Goal: Information Seeking & Learning: Find specific fact

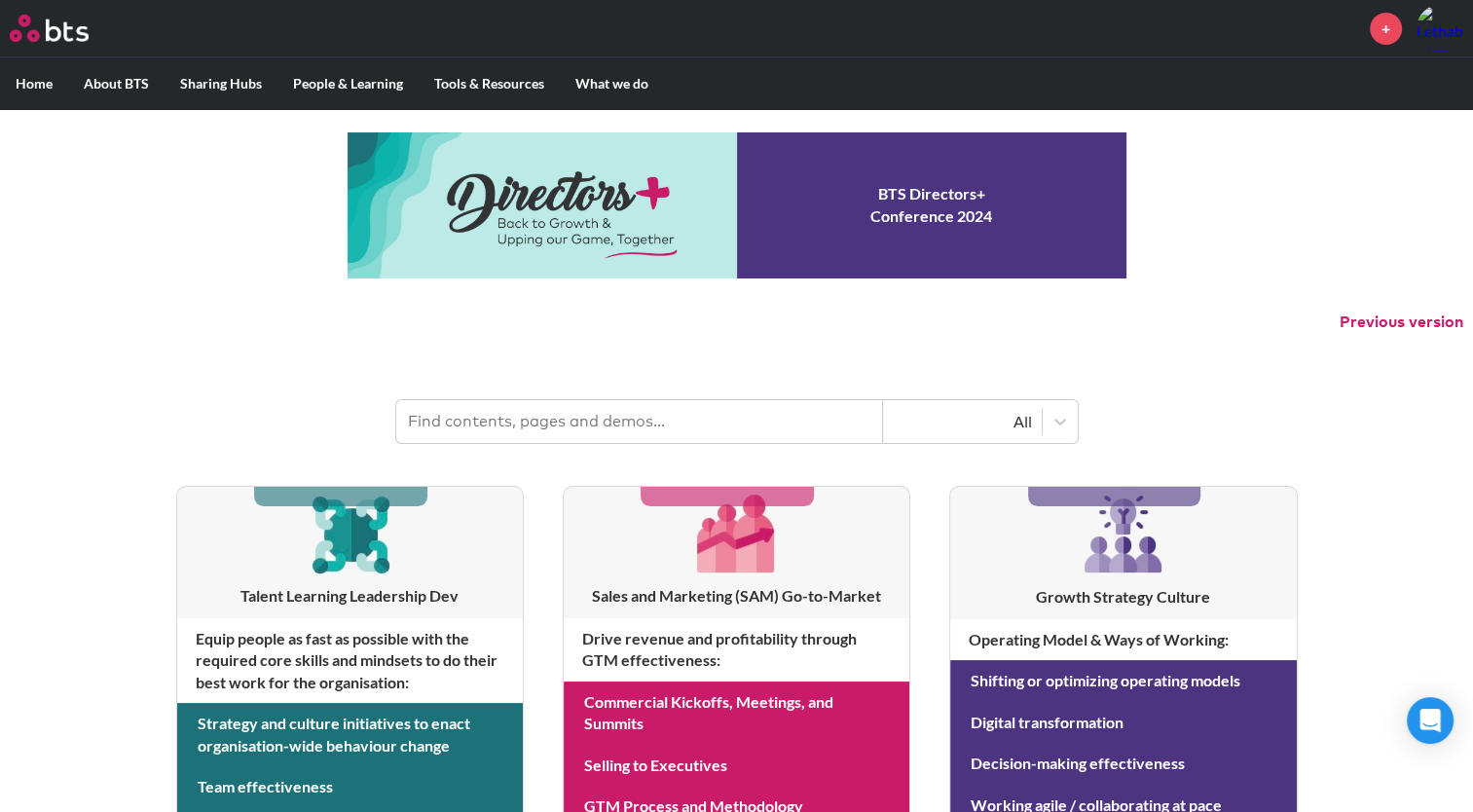
click at [553, 416] on input "text" at bounding box center [639, 421] width 487 height 43
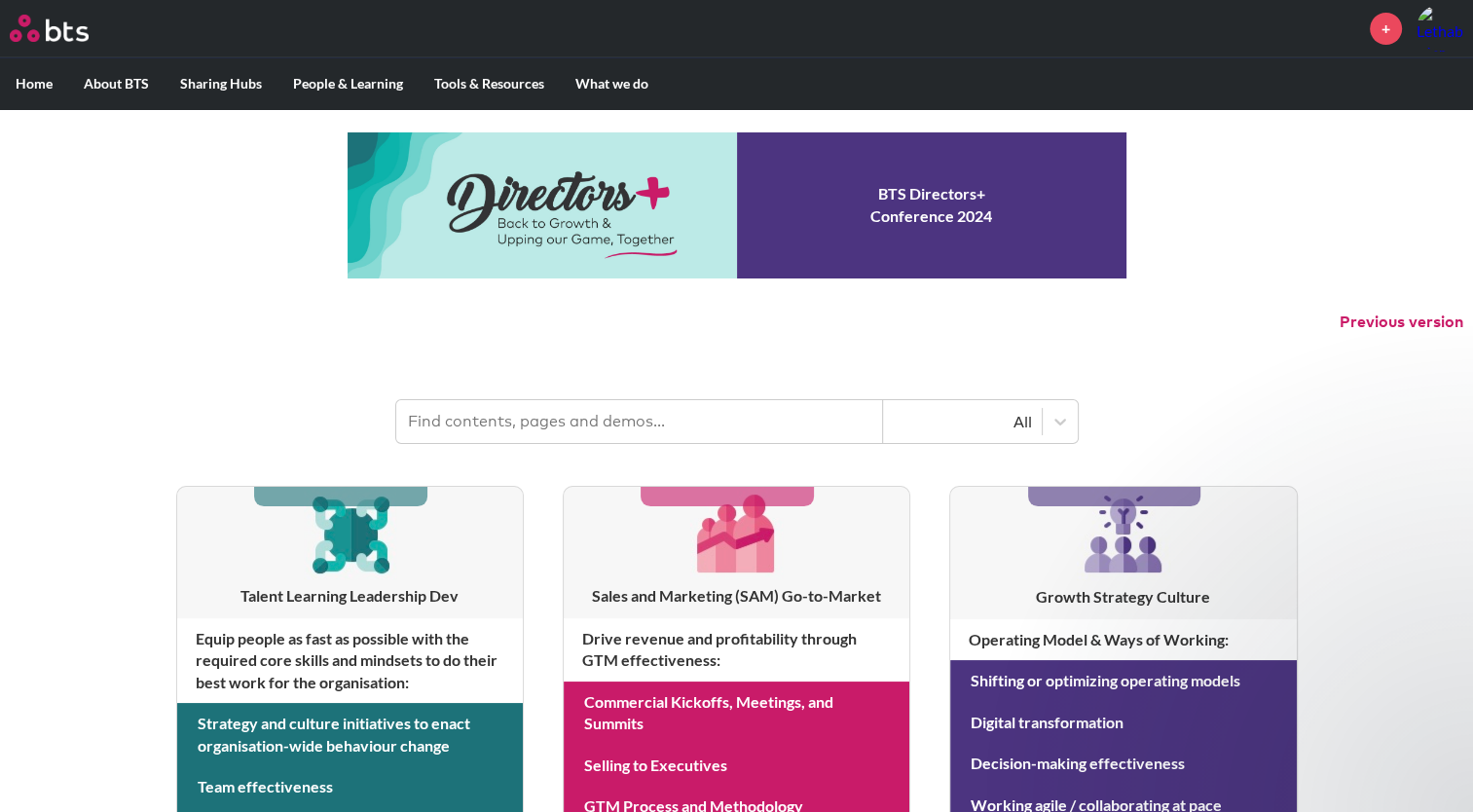
click at [639, 416] on input "text" at bounding box center [639, 421] width 487 height 43
click at [861, 426] on input "text" at bounding box center [639, 421] width 487 height 43
paste input "Environmental Policy"
type input "Environmental Policy"
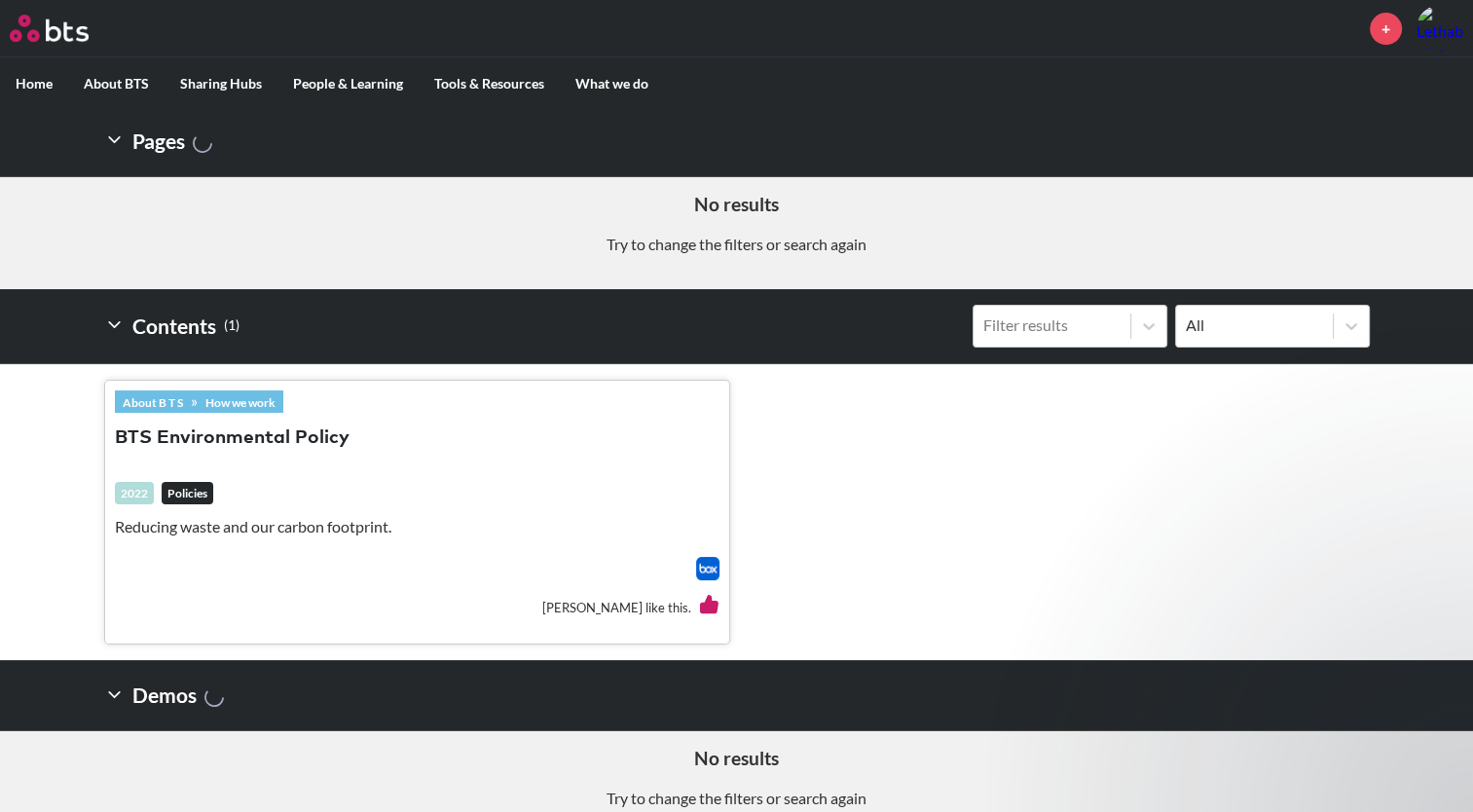
scroll to position [363, 0]
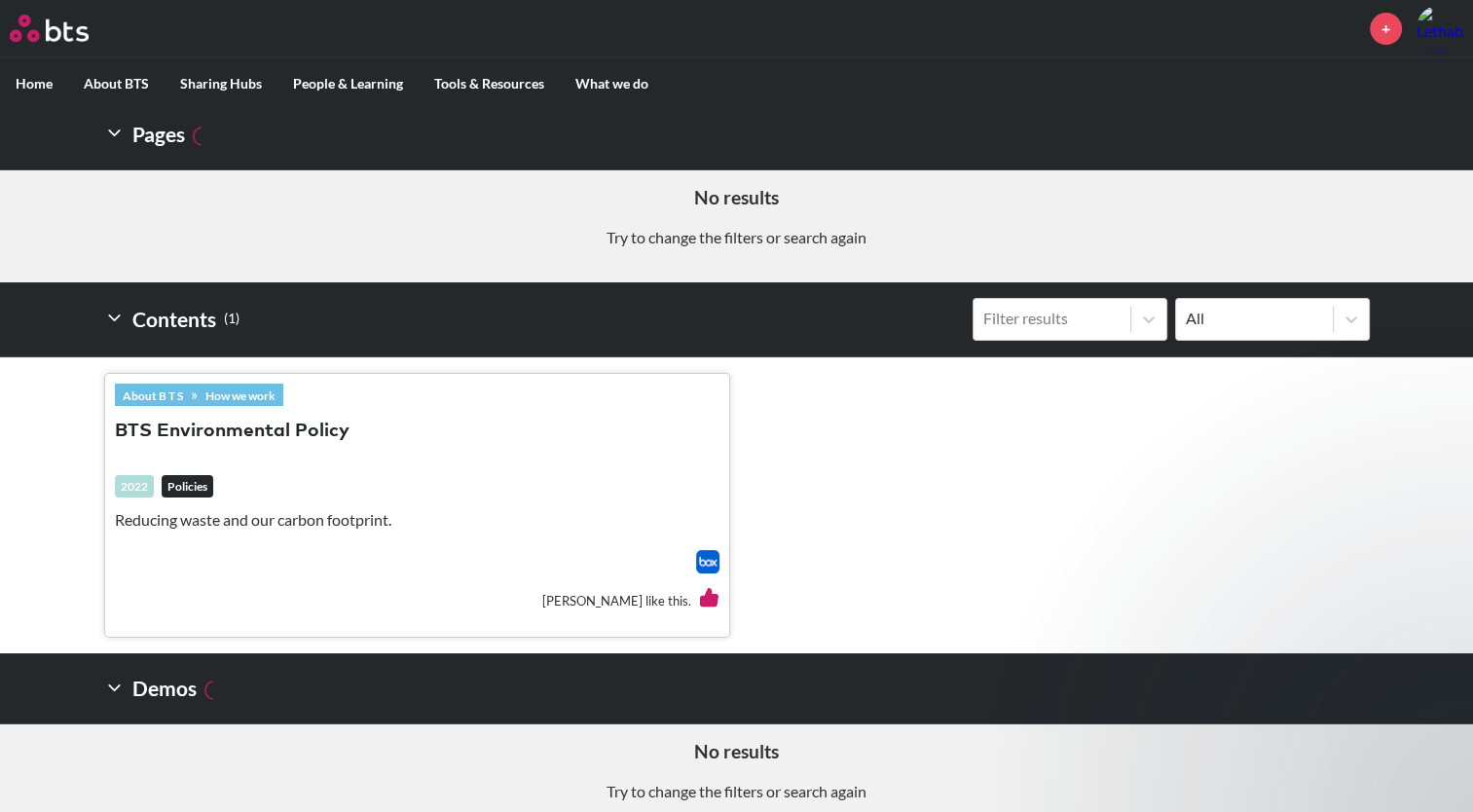
click at [208, 426] on button "BTS Environmental Policy" at bounding box center [232, 431] width 235 height 27
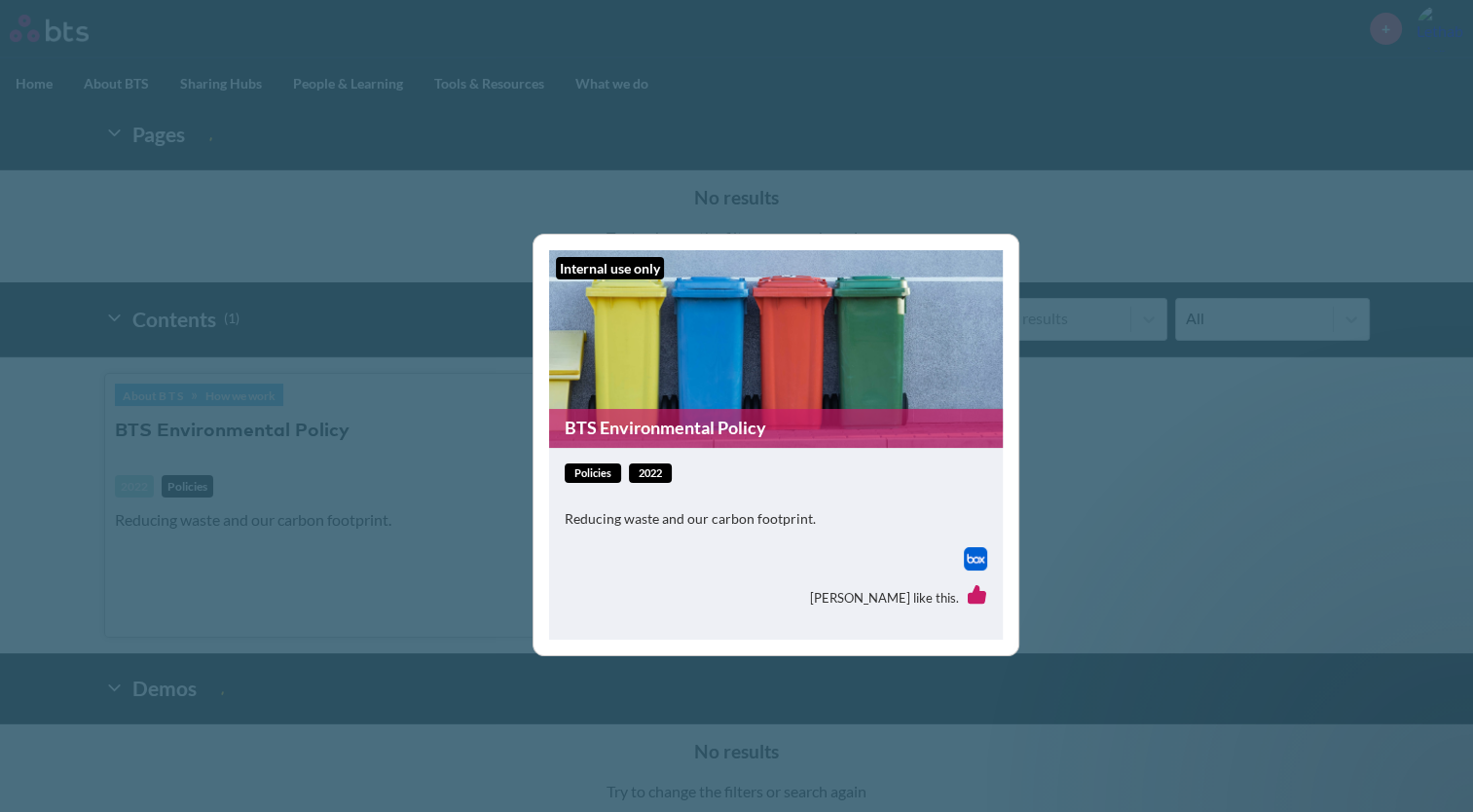
click at [973, 559] on img at bounding box center [975, 559] width 24 height 24
drag, startPoint x: 368, startPoint y: 341, endPoint x: 366, endPoint y: 329, distance: 12.2
click at [368, 341] on div "Internal use only BTS Environmental Policy policies 2022 Reducing waste and our…" at bounding box center [736, 406] width 1473 height 812
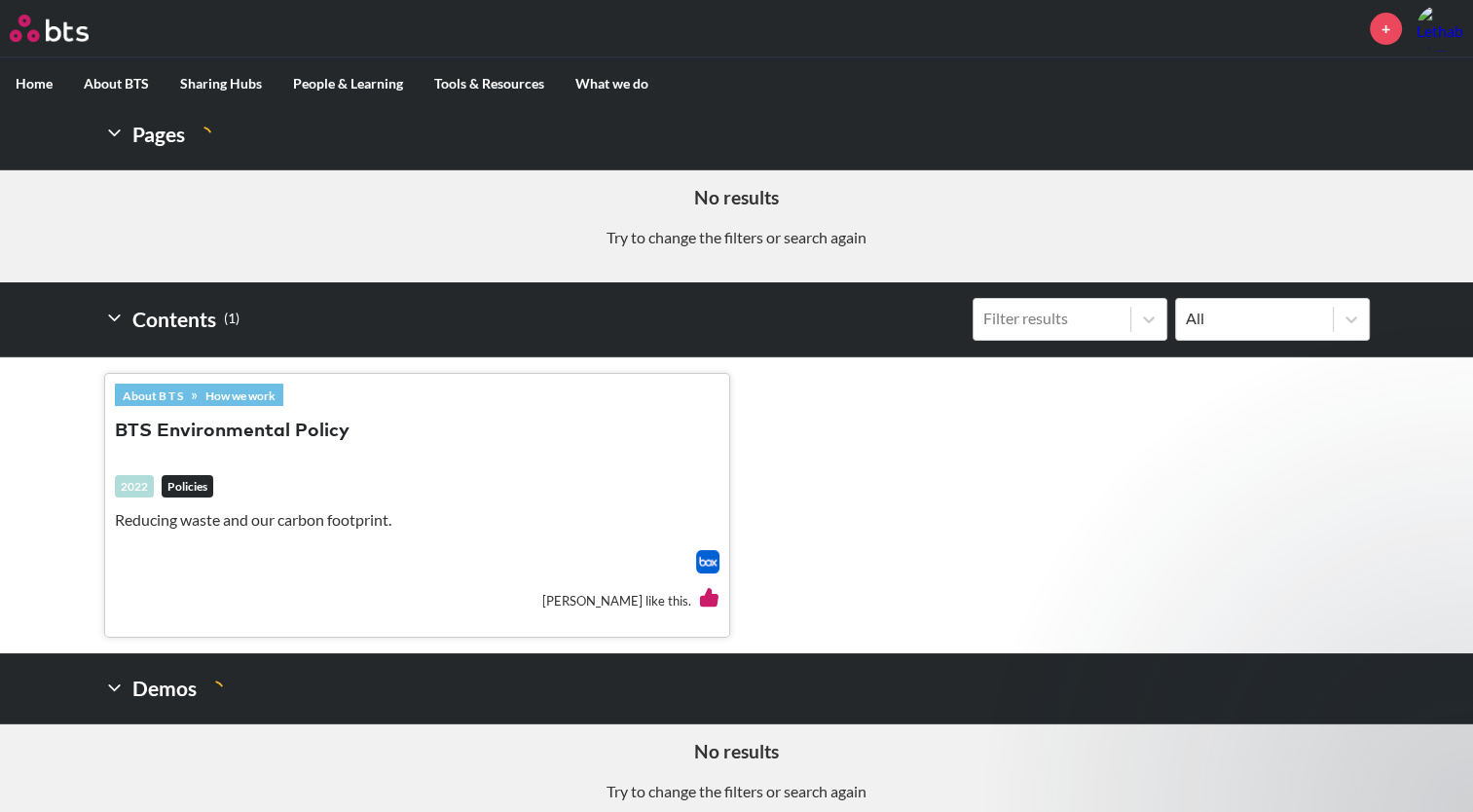
click at [118, 135] on icon at bounding box center [114, 133] width 21 height 21
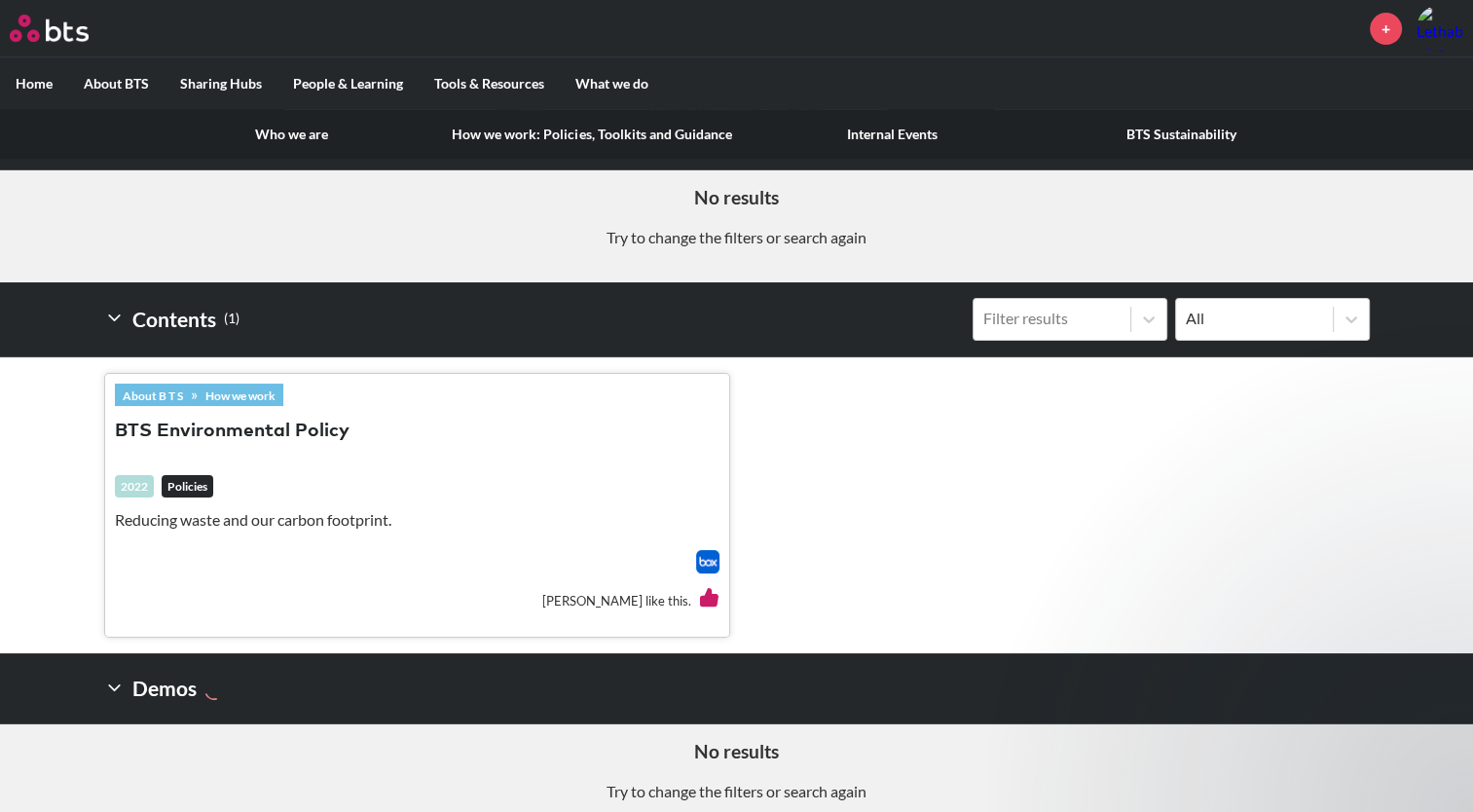
click at [495, 131] on link "How we work: Policies, Toolkits and Guidance" at bounding box center [591, 135] width 310 height 51
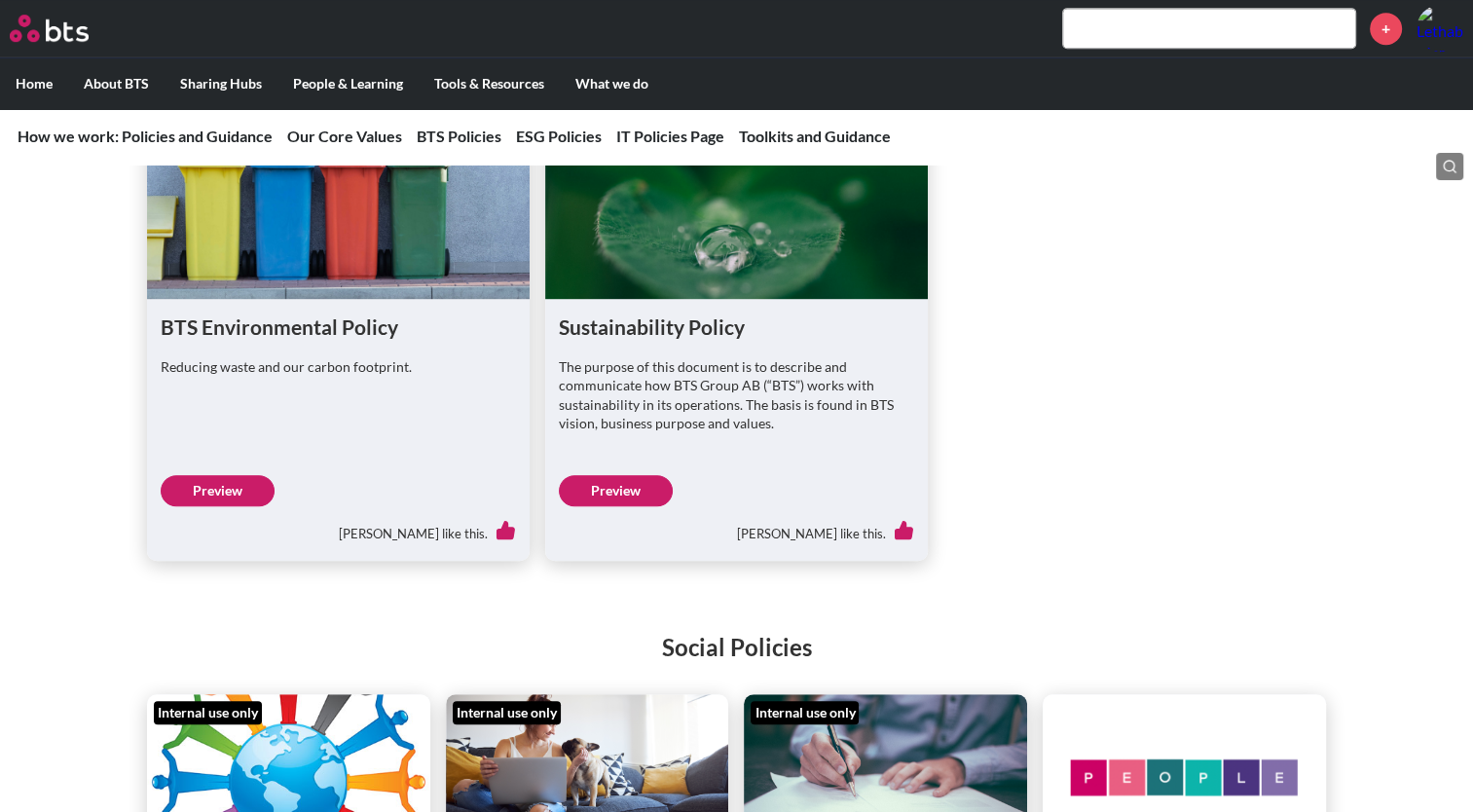
scroll to position [1168, 0]
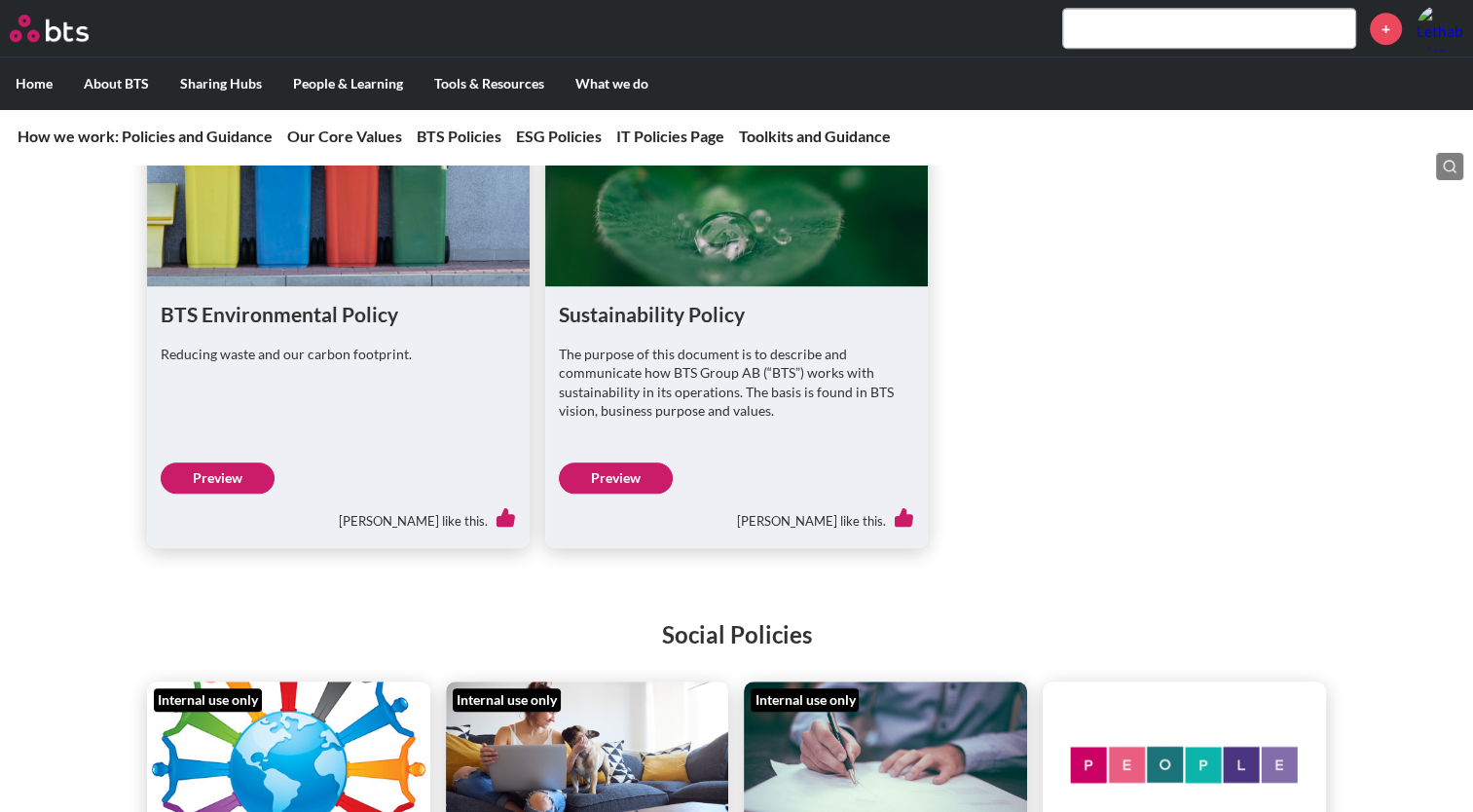
click at [626, 477] on link "Preview" at bounding box center [616, 478] width 114 height 31
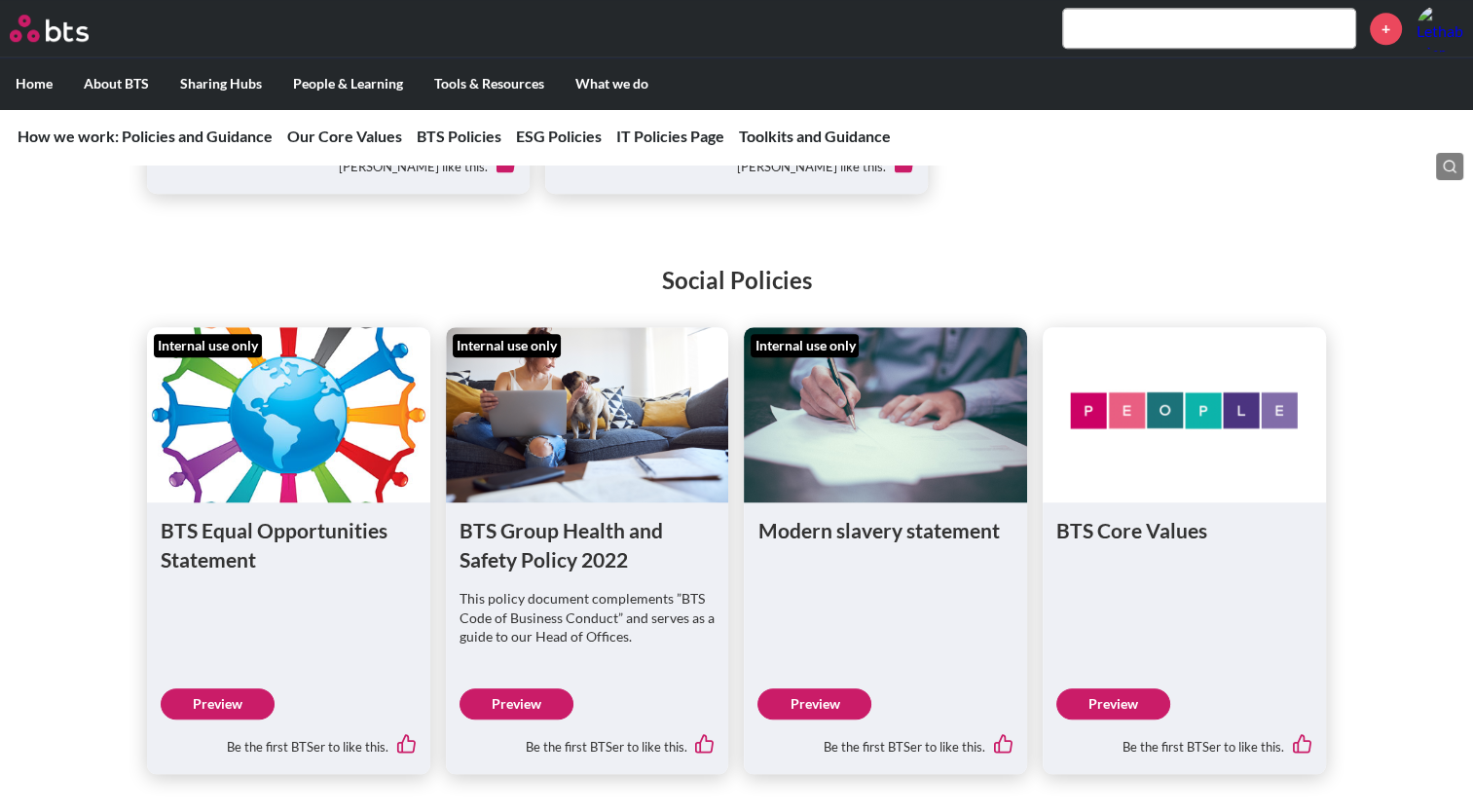
scroll to position [1557, 0]
